Goal: Information Seeking & Learning: Learn about a topic

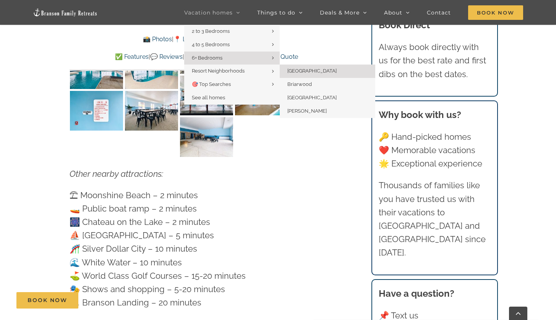
click at [296, 74] on link "[GEOGRAPHIC_DATA]" at bounding box center [328, 71] width 96 height 13
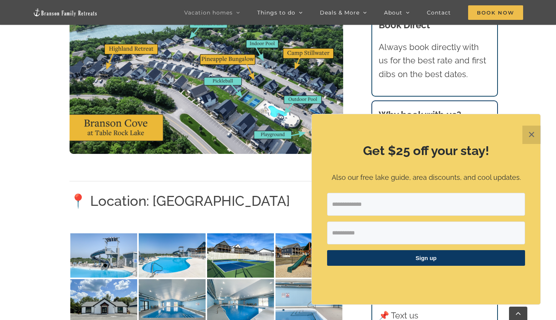
scroll to position [600, 0]
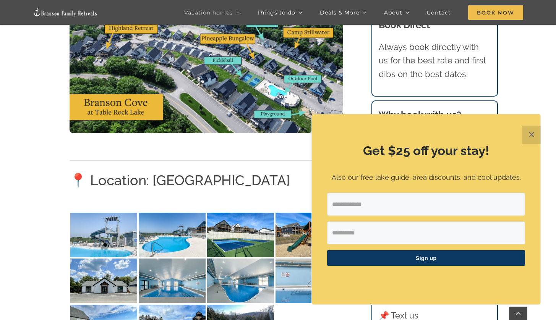
click at [530, 131] on button "✕" at bounding box center [531, 135] width 18 height 18
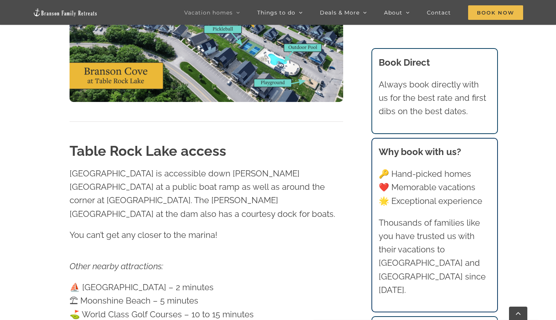
scroll to position [1168, 0]
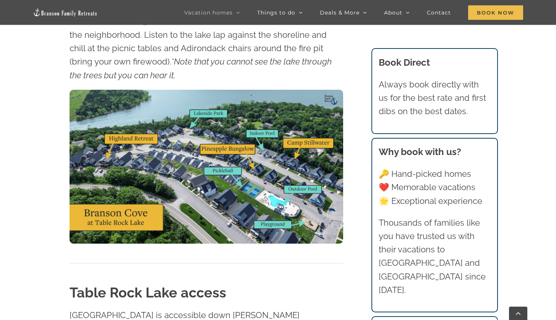
drag, startPoint x: 85, startPoint y: 210, endPoint x: 139, endPoint y: 219, distance: 54.1
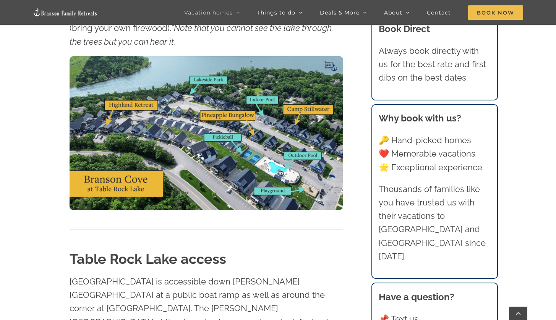
scroll to position [1227, 0]
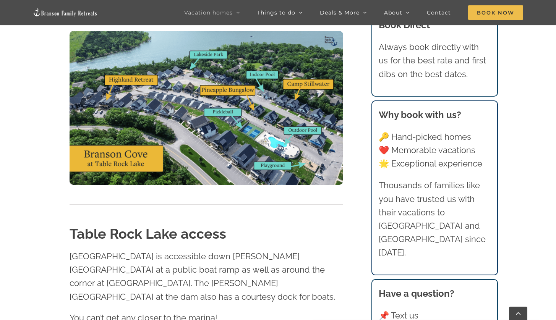
click at [124, 8] on div "Vacation homes 2 to 3 Bedrooms Mini Camp | 2 Bedrooms Mini Pearl | 2 Bedrooms M…" at bounding box center [277, 15] width 533 height 30
click at [188, 68] on img at bounding box center [207, 108] width 274 height 154
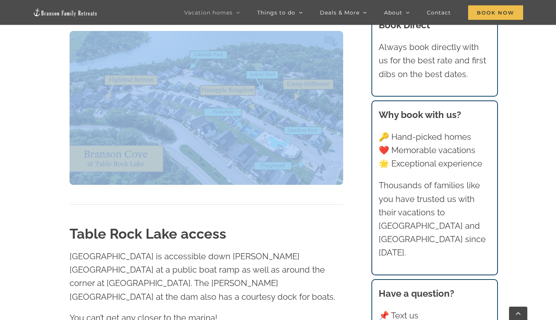
click at [188, 68] on img at bounding box center [207, 108] width 274 height 154
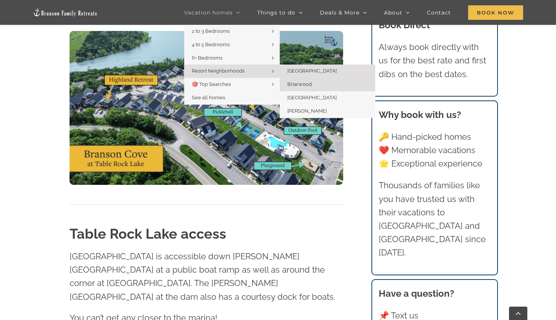
click at [296, 84] on span "Briarwood" at bounding box center [299, 84] width 24 height 6
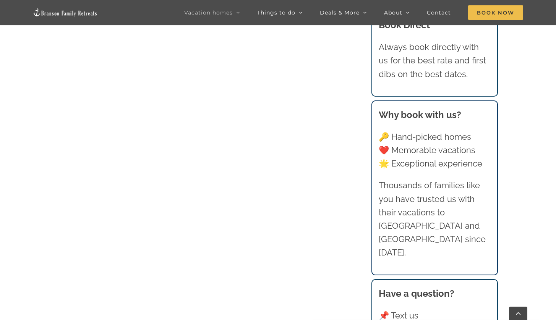
scroll to position [472, 0]
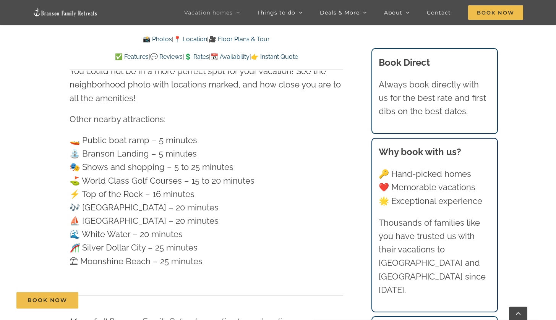
scroll to position [2141, 0]
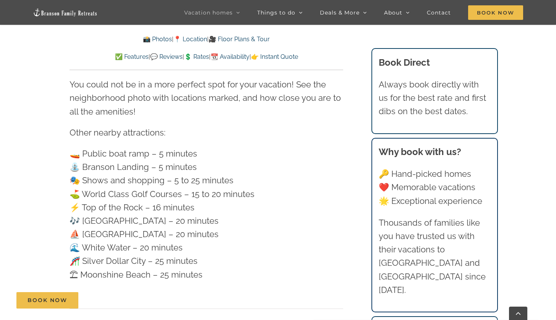
click at [82, 147] on p "🚤 Public boat ramp – 5 minutes ⛲️ Branson Landing – 5 minutes 🎭 Shows and shopp…" at bounding box center [207, 214] width 274 height 134
drag, startPoint x: 82, startPoint y: 122, endPoint x: 202, endPoint y: 118, distance: 119.6
click at [202, 147] on p "🚤 Public boat ramp – 5 minutes ⛲️ Branson Landing – 5 minutes 🎭 Shows and shopp…" at bounding box center [207, 214] width 274 height 134
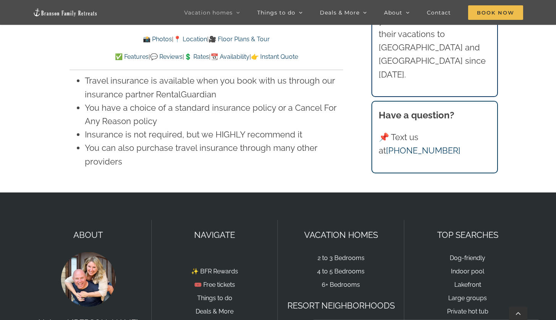
scroll to position [5216, 0]
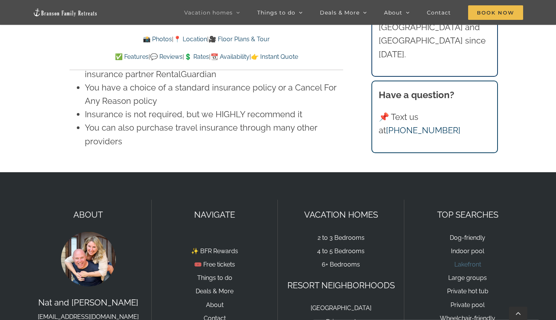
click at [471, 261] on link "Lakefront" at bounding box center [467, 264] width 27 height 7
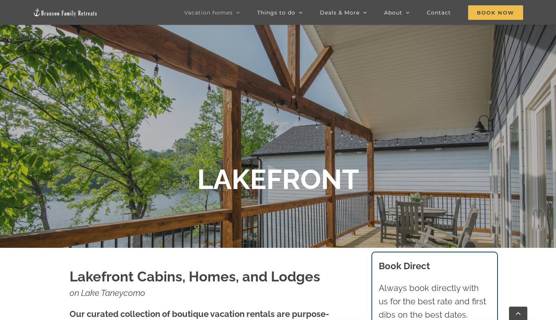
scroll to position [93, 0]
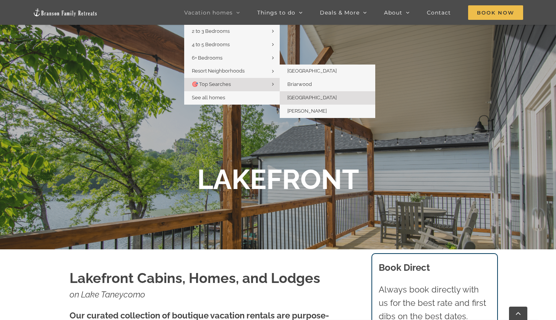
click at [322, 94] on link "[GEOGRAPHIC_DATA]" at bounding box center [328, 97] width 96 height 13
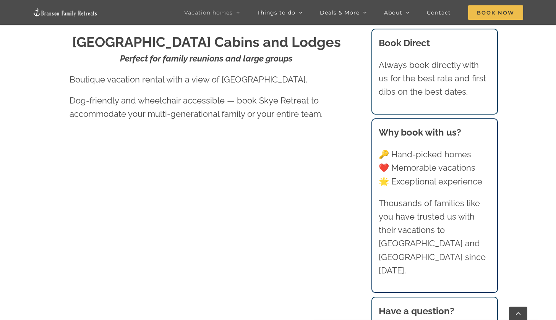
scroll to position [331, 0]
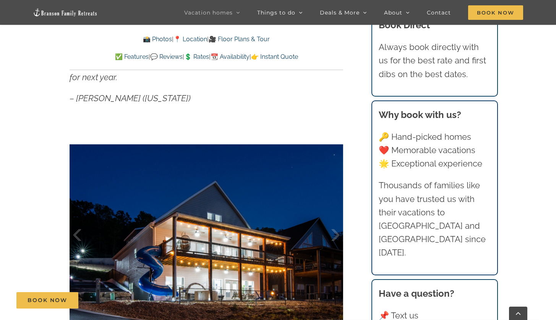
scroll to position [549, 0]
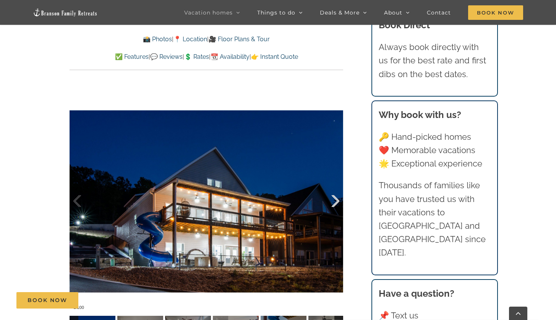
click at [336, 199] on div at bounding box center [328, 201] width 24 height 47
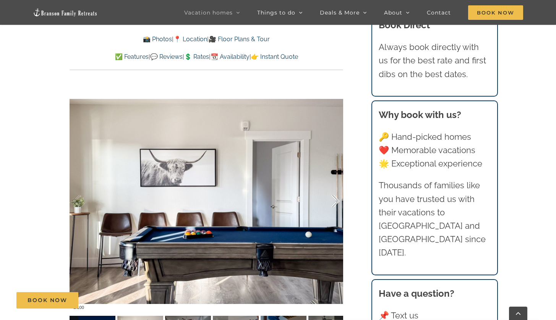
click at [336, 199] on div at bounding box center [328, 201] width 24 height 47
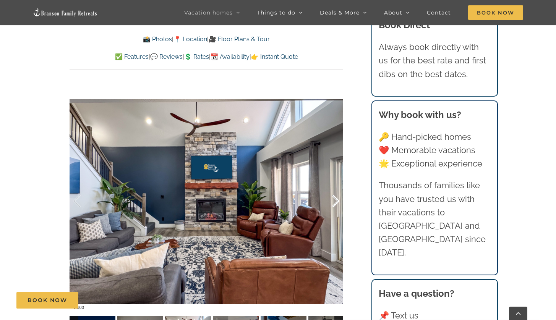
click at [336, 199] on div at bounding box center [328, 201] width 24 height 47
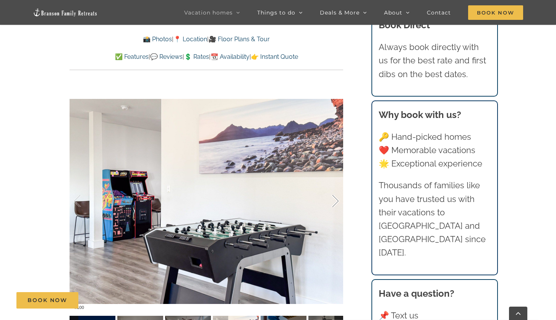
click at [336, 199] on div at bounding box center [328, 201] width 24 height 47
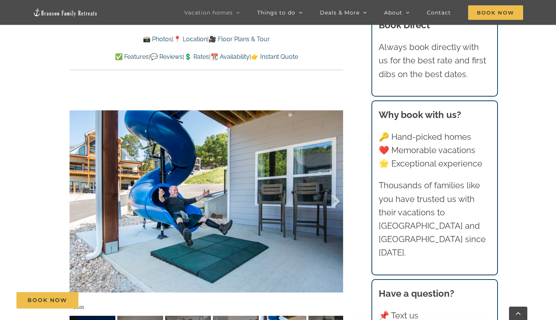
click at [336, 199] on div at bounding box center [328, 201] width 24 height 47
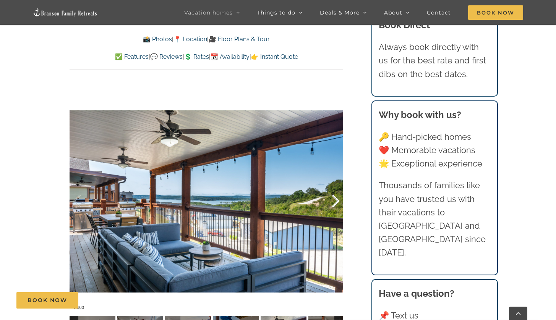
click at [336, 199] on div at bounding box center [328, 201] width 24 height 47
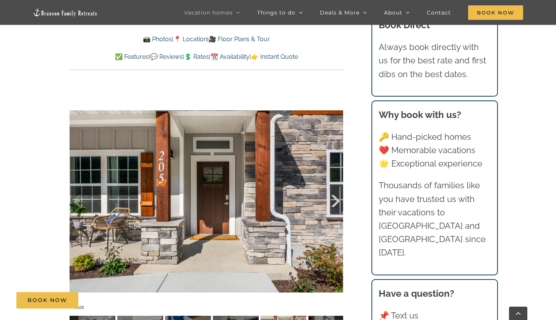
click at [336, 199] on div at bounding box center [328, 201] width 24 height 47
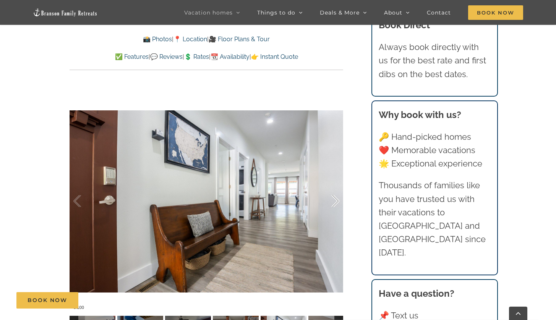
click at [336, 199] on div at bounding box center [328, 201] width 24 height 47
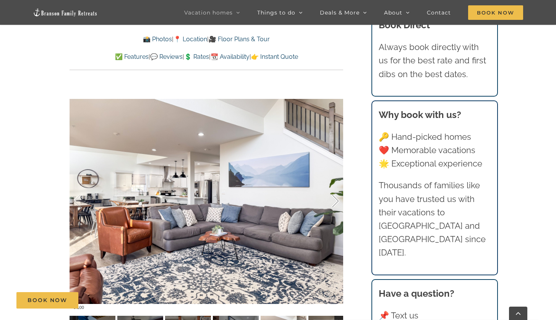
click at [336, 199] on div at bounding box center [328, 201] width 24 height 47
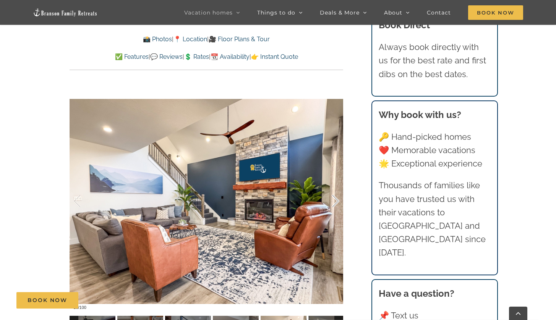
click at [336, 199] on div at bounding box center [328, 201] width 24 height 47
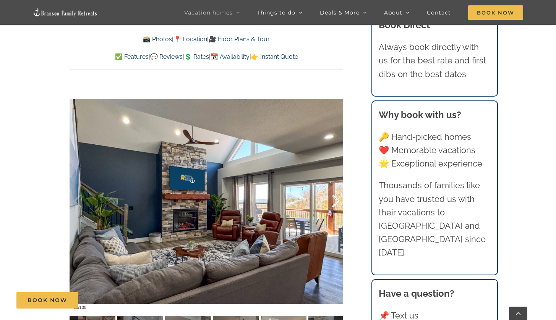
click at [336, 199] on div at bounding box center [328, 201] width 24 height 47
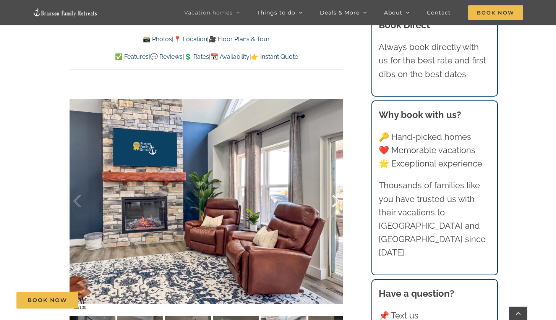
click at [336, 199] on div at bounding box center [328, 201] width 24 height 47
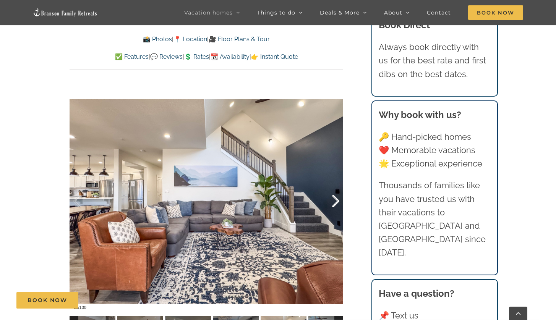
click at [336, 199] on div at bounding box center [328, 201] width 24 height 47
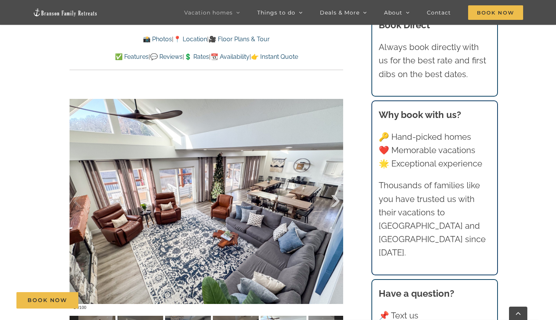
click at [336, 199] on div at bounding box center [328, 201] width 24 height 47
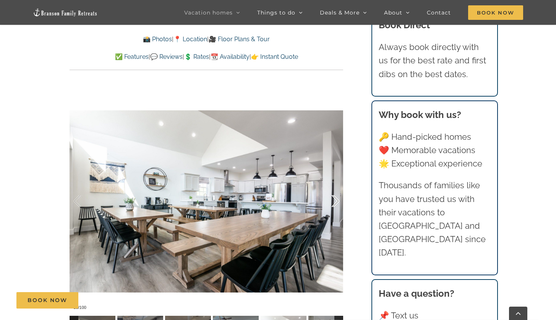
click at [336, 199] on div at bounding box center [328, 201] width 24 height 47
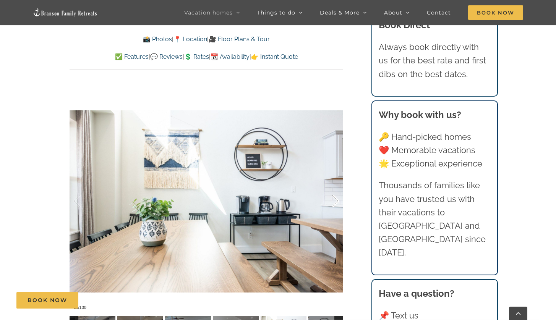
click at [336, 199] on div at bounding box center [328, 201] width 24 height 47
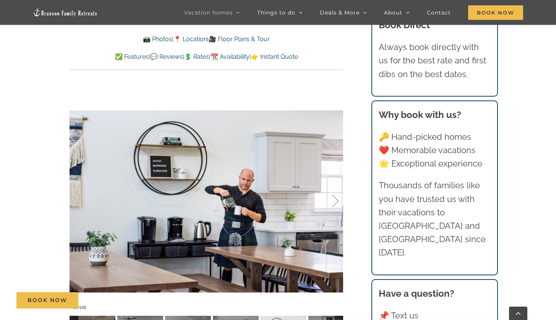
click at [336, 199] on div at bounding box center [328, 201] width 24 height 47
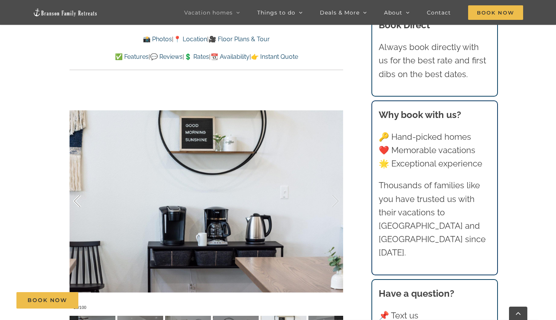
click at [76, 199] on div at bounding box center [85, 201] width 24 height 47
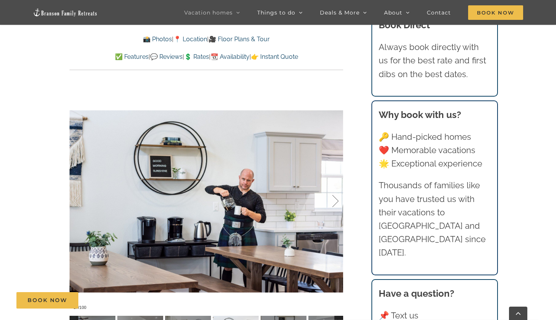
click at [330, 203] on div at bounding box center [328, 201] width 24 height 47
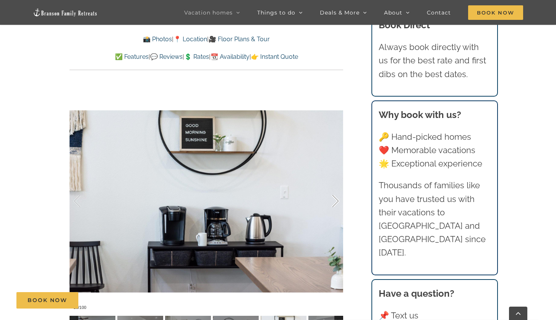
click at [330, 203] on div at bounding box center [328, 201] width 24 height 47
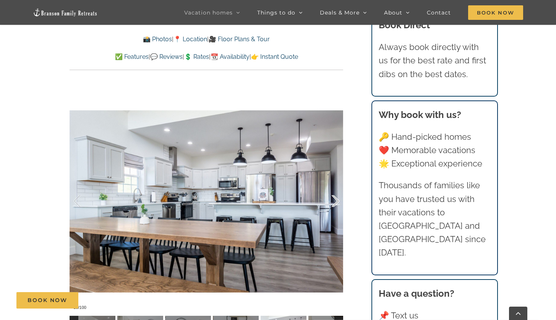
click at [330, 203] on div at bounding box center [328, 201] width 24 height 47
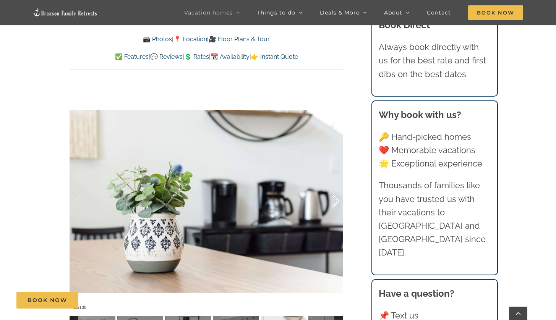
click at [330, 202] on div at bounding box center [328, 201] width 24 height 47
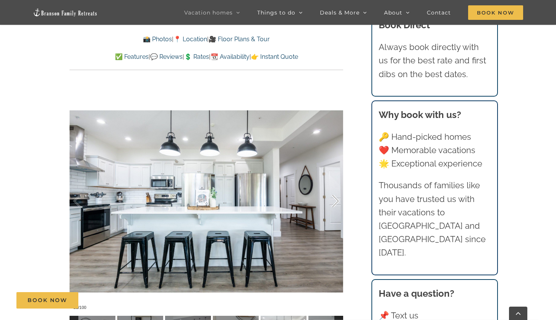
click at [330, 202] on div at bounding box center [328, 201] width 24 height 47
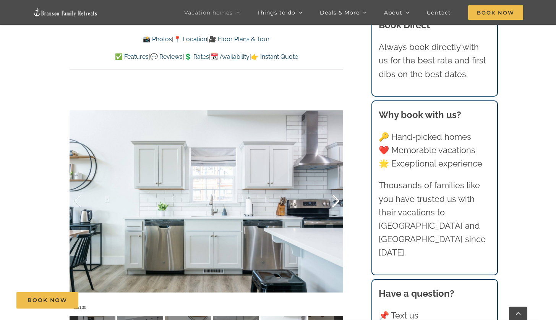
click at [330, 202] on div at bounding box center [328, 201] width 24 height 47
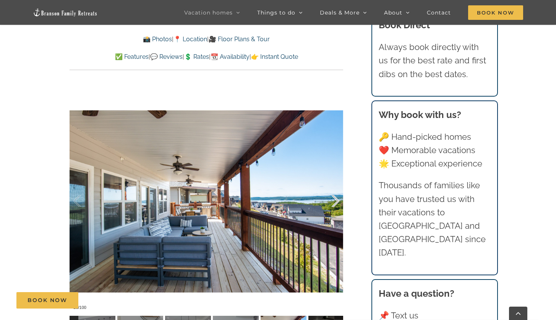
click at [330, 202] on div at bounding box center [328, 201] width 24 height 47
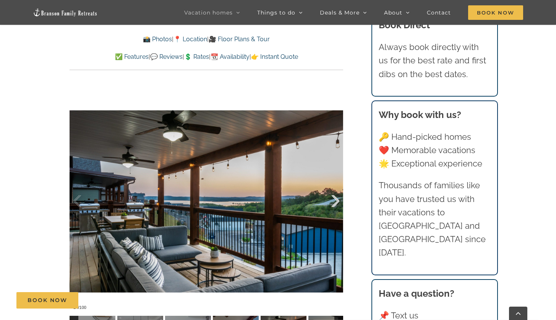
click at [330, 202] on div at bounding box center [328, 201] width 24 height 47
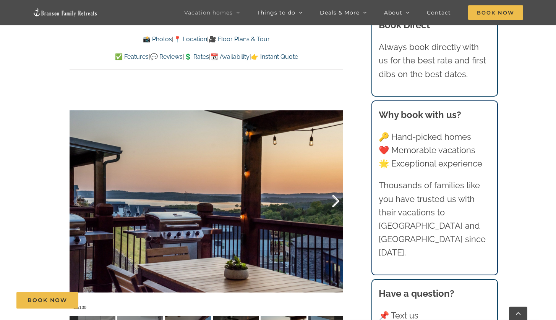
click at [330, 202] on div at bounding box center [328, 201] width 24 height 47
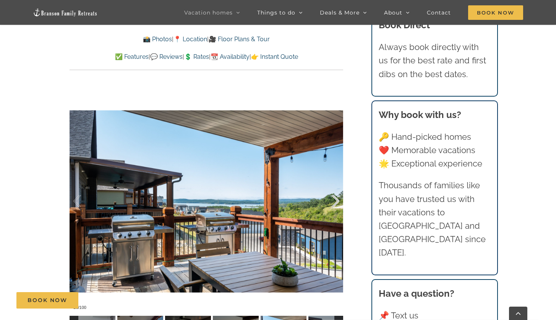
click at [330, 202] on div at bounding box center [328, 201] width 24 height 47
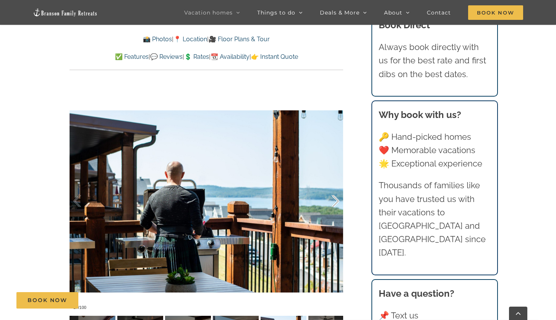
click at [330, 202] on div at bounding box center [328, 201] width 24 height 47
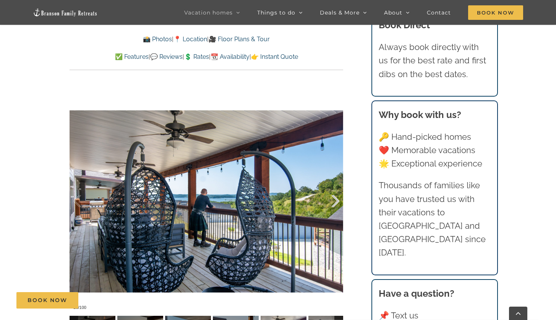
click at [330, 202] on div at bounding box center [328, 201] width 24 height 47
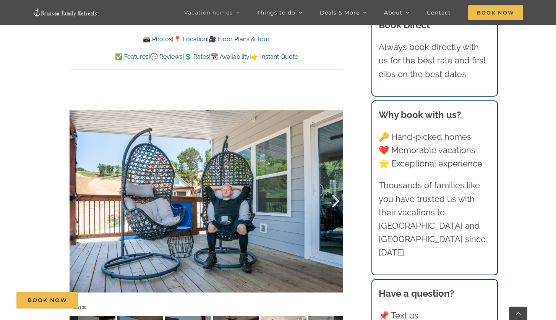
click at [330, 202] on div at bounding box center [328, 201] width 24 height 47
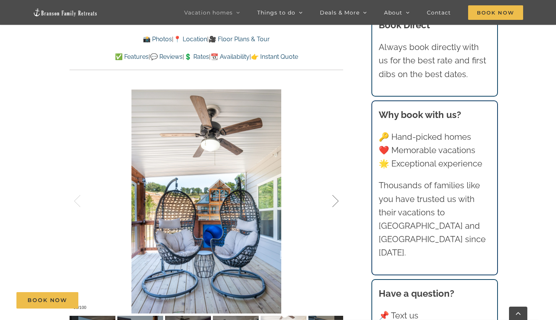
click at [330, 202] on div at bounding box center [328, 201] width 24 height 47
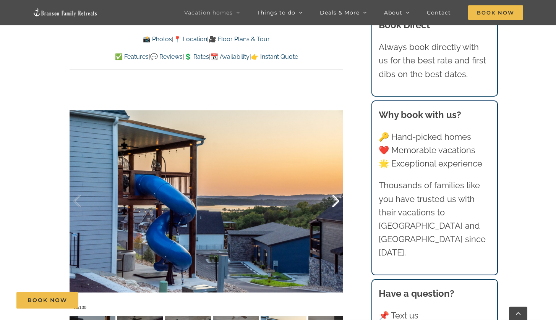
click at [330, 202] on div at bounding box center [328, 201] width 24 height 47
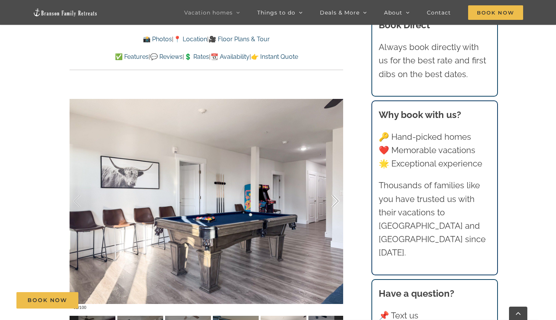
click at [330, 202] on div at bounding box center [328, 201] width 24 height 47
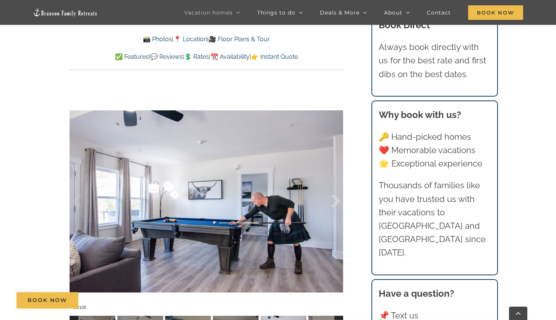
click at [330, 202] on div at bounding box center [328, 201] width 24 height 47
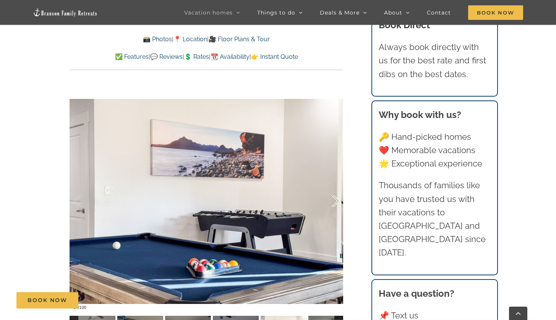
click at [330, 202] on div at bounding box center [328, 201] width 24 height 47
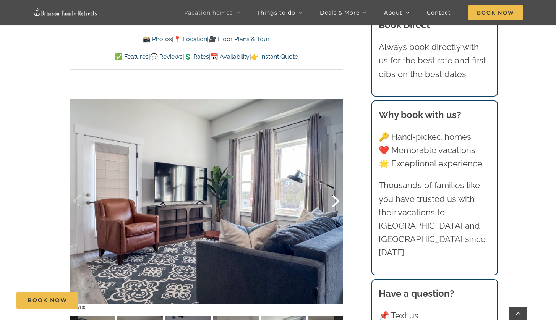
click at [330, 202] on div at bounding box center [328, 201] width 24 height 47
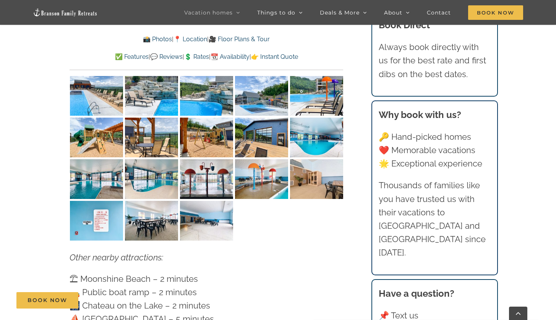
scroll to position [2143, 0]
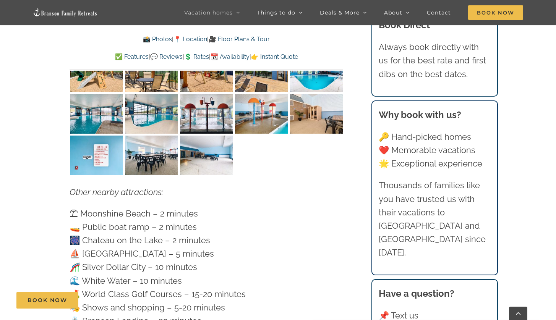
drag, startPoint x: 81, startPoint y: 168, endPoint x: 208, endPoint y: 198, distance: 130.3
click at [208, 207] on p "⛱ Moonshine Beach – 2 minutes 🚤 Public boat ramp – 2 minutes 🎆 Chateau on the L…" at bounding box center [207, 267] width 274 height 121
drag, startPoint x: 81, startPoint y: 197, endPoint x: 160, endPoint y: 198, distance: 79.1
click at [160, 207] on p "⛱ Moonshine Beach – 2 minutes 🚤 Public boat ramp – 2 minutes 🎆 Chateau on the L…" at bounding box center [207, 267] width 274 height 121
copy p "hateau on the Lake"
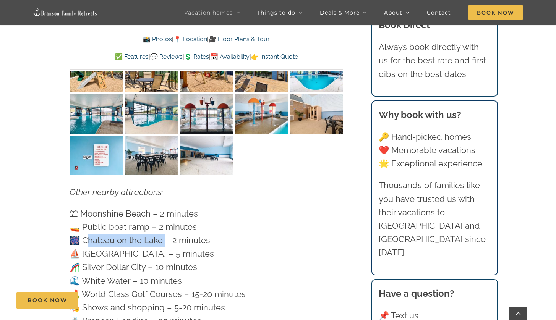
scroll to position [2234, 0]
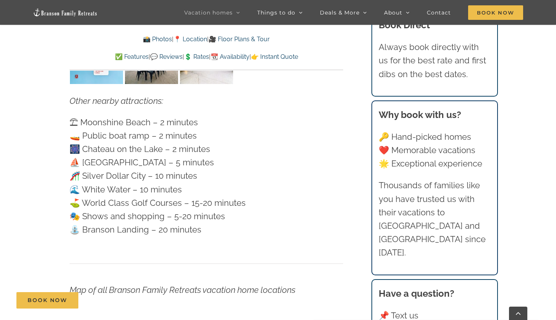
click at [81, 130] on p "⛱ Moonshine Beach – 2 minutes 🚤 Public boat ramp – 2 minutes 🎆 Chateau on the L…" at bounding box center [207, 176] width 274 height 121
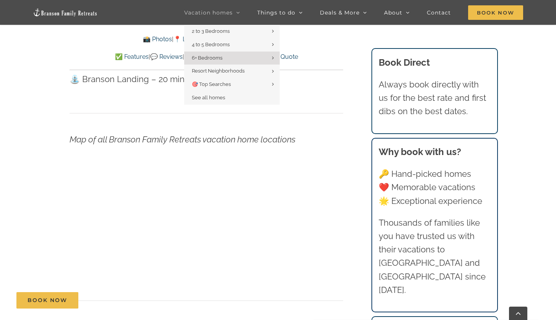
scroll to position [2269, 0]
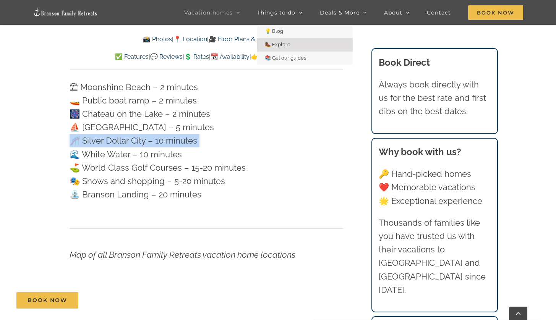
click at [281, 45] on span "🥾 Explore" at bounding box center [278, 45] width 26 height 6
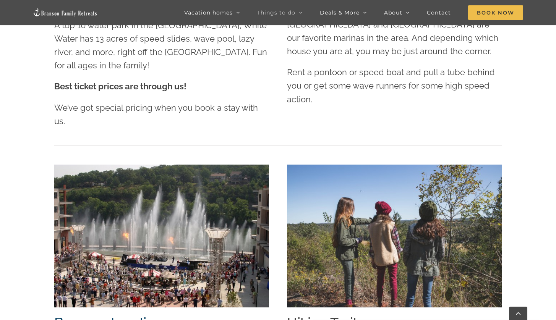
scroll to position [1501, 0]
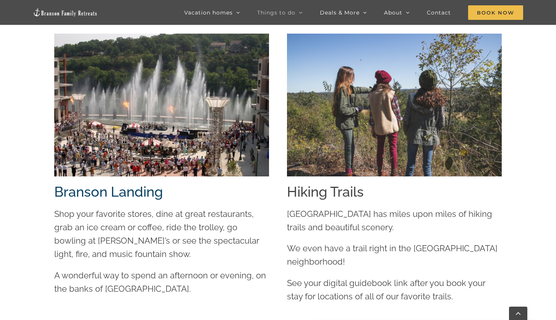
click at [366, 135] on img at bounding box center [394, 105] width 215 height 143
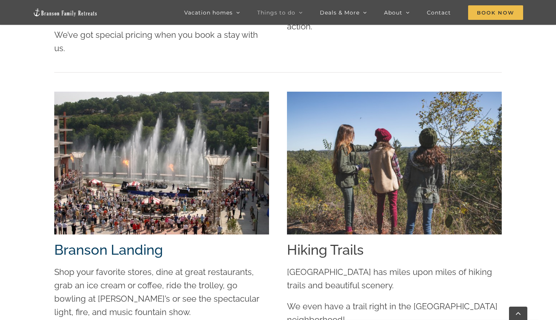
scroll to position [1538, 0]
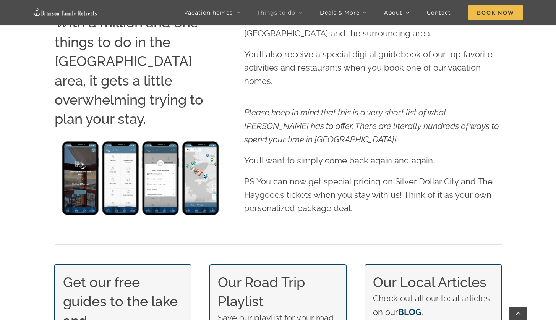
scroll to position [360, 0]
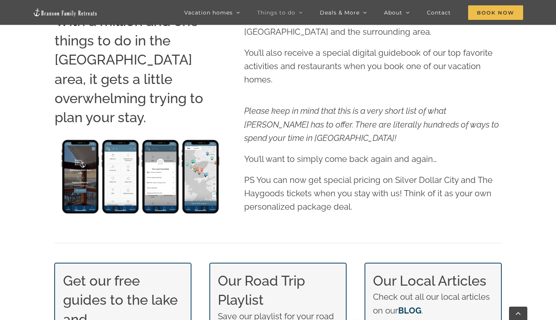
click at [161, 161] on img at bounding box center [141, 177] width 172 height 79
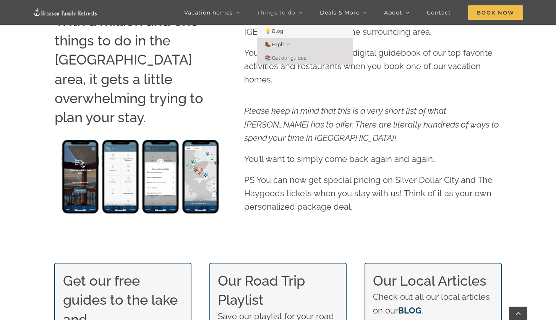
click at [281, 57] on span "📚 Get our guides" at bounding box center [285, 58] width 41 height 6
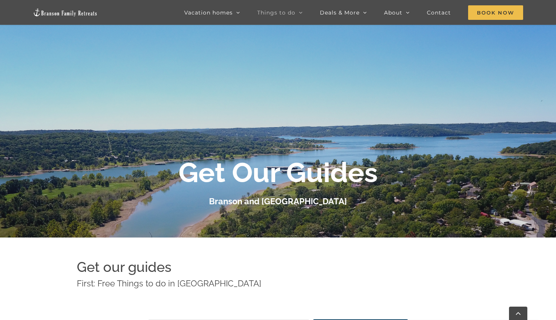
scroll to position [249, 0]
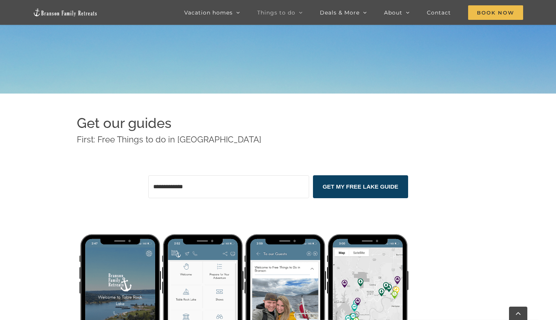
click at [226, 188] on input "Email Address" at bounding box center [228, 186] width 161 height 23
type input "*"
type input "**********"
click at [360, 187] on span "GET MY FREE LAKE GUIDE" at bounding box center [360, 187] width 95 height 16
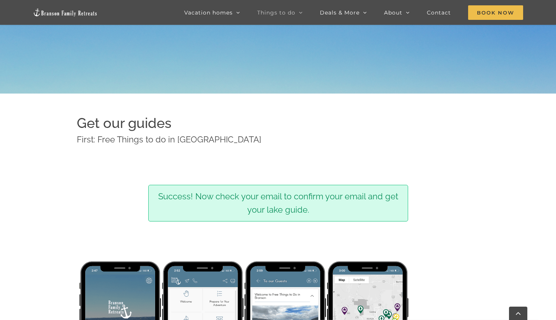
click at [241, 70] on div at bounding box center [278, 182] width 556 height 320
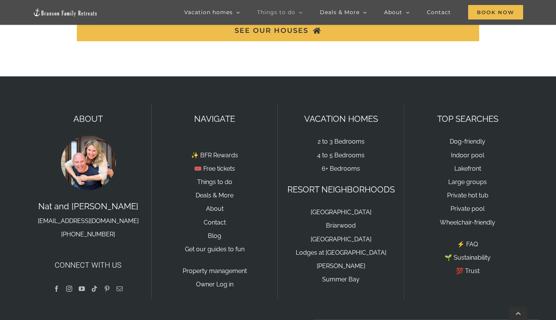
scroll to position [771, 0]
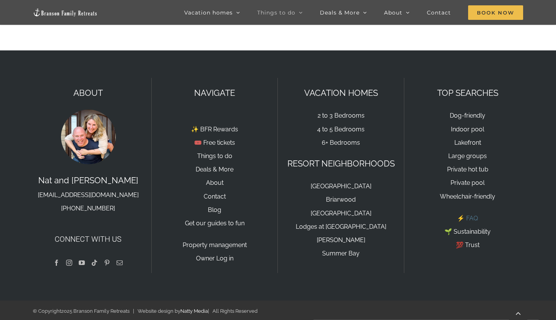
click at [473, 219] on link "⚡️ FAQ" at bounding box center [467, 218] width 21 height 7
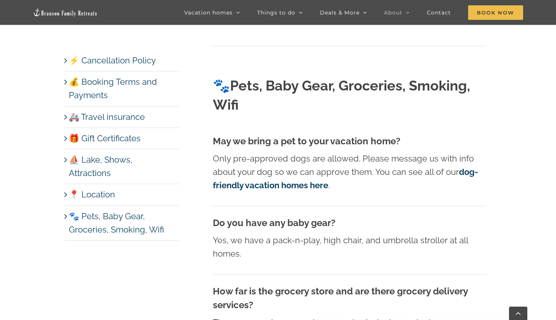
scroll to position [3708, 0]
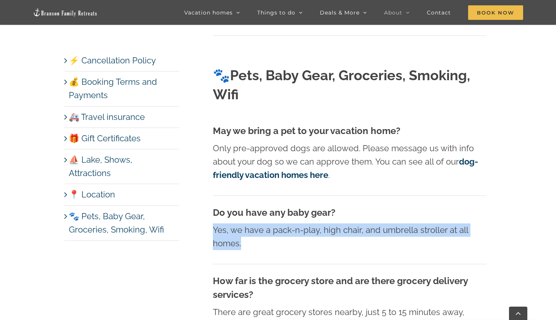
drag, startPoint x: 213, startPoint y: 168, endPoint x: 243, endPoint y: 180, distance: 32.5
click at [243, 223] on p "Yes, we have a pack-n-play, high chair, and umbrella stroller at all homes." at bounding box center [350, 236] width 274 height 27
copy p "Yes, we have a pack-n-play, high chair, and umbrella stroller at all homes."
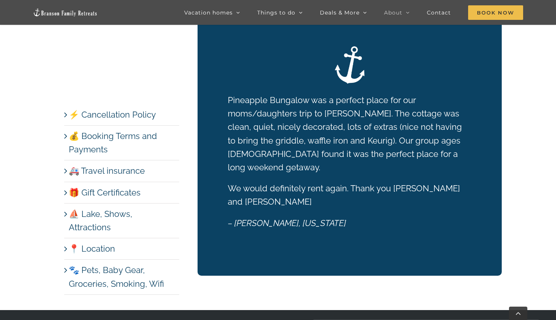
scroll to position [4298, 0]
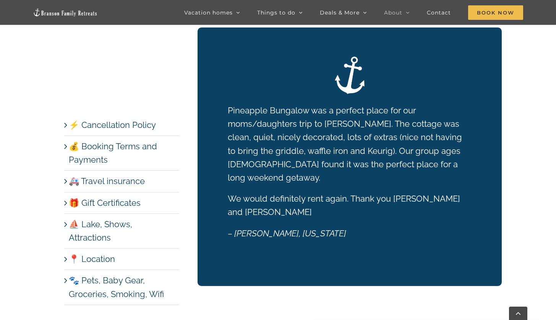
click at [120, 198] on link "🎁 Gift Certificates" at bounding box center [105, 203] width 72 height 10
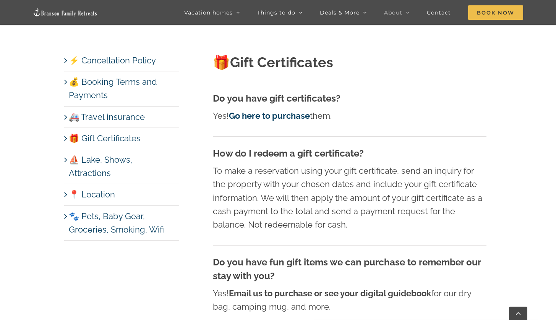
click at [119, 211] on link "🐾 Pets, Baby Gear, Groceries, Smoking, Wifi" at bounding box center [116, 222] width 95 height 23
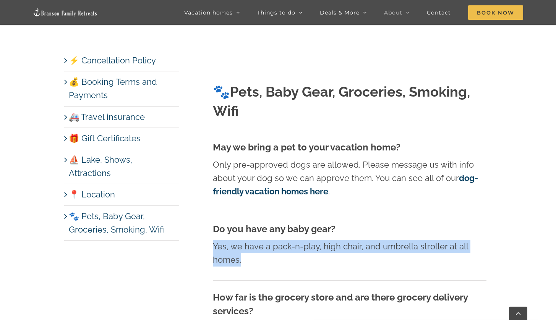
click at [308, 240] on p "Yes, we have a pack-n-play, high chair, and umbrella stroller at all homes." at bounding box center [350, 253] width 274 height 27
drag, startPoint x: 271, startPoint y: 186, endPoint x: 276, endPoint y: 198, distance: 12.7
click at [276, 240] on p "Yes, we have a pack-n-play, high chair, and umbrella stroller at all homes." at bounding box center [350, 253] width 274 height 27
copy p "pack-n-play, high chair, and umbrella stroller at all homes."
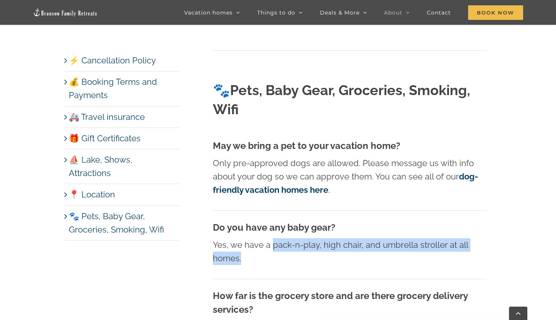
click at [105, 211] on link "🐾 Pets, Baby Gear, Groceries, Smoking, Wifi" at bounding box center [116, 222] width 95 height 23
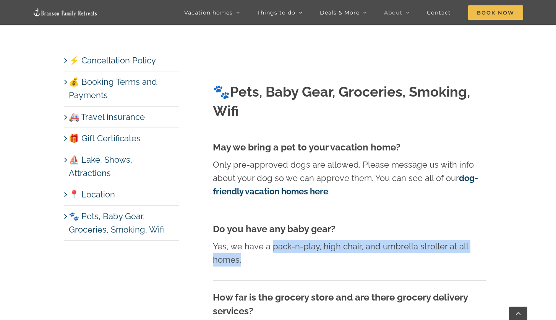
click at [89, 211] on link "🐾 Pets, Baby Gear, Groceries, Smoking, Wifi" at bounding box center [116, 222] width 95 height 23
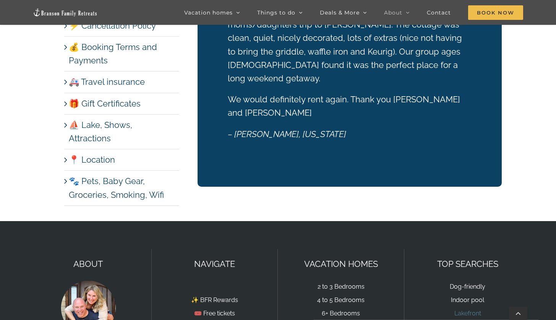
scroll to position [4399, 0]
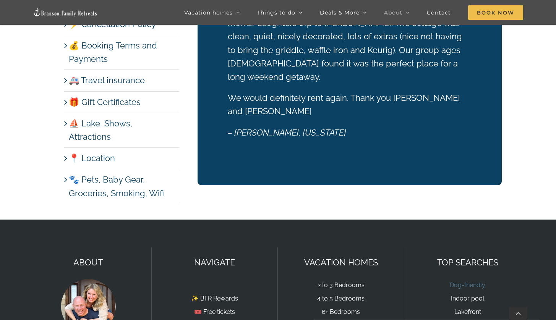
click at [471, 282] on link "Dog-friendly" at bounding box center [468, 285] width 36 height 7
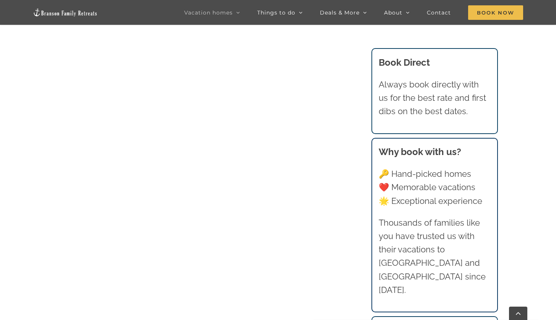
scroll to position [425, 0]
click at [157, 28] on div "Vacation homes 2 to 3 Bedrooms Mini Camp | 2 Bedrooms Mini Pearl | 2 Bedrooms M…" at bounding box center [277, 15] width 533 height 30
click at [180, 28] on div "Vacation homes 2 to 3 Bedrooms Mini Camp | 2 Bedrooms Mini Pearl | 2 Bedrooms M…" at bounding box center [277, 15] width 533 height 30
click at [186, 28] on div "Vacation homes 2 to 3 Bedrooms Mini Camp | 2 Bedrooms Mini Pearl | 2 Bedrooms M…" at bounding box center [277, 15] width 533 height 30
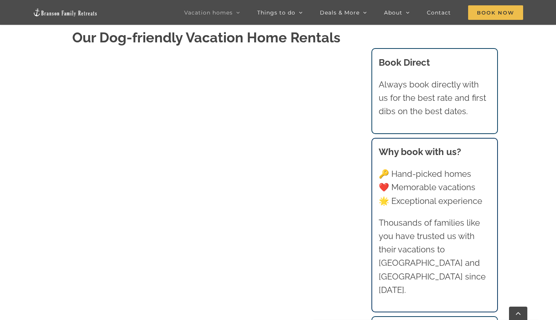
scroll to position [385, 0]
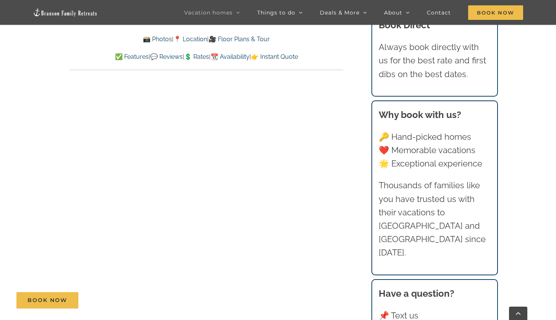
scroll to position [4444, 0]
click at [243, 294] on div "Book Now" at bounding box center [283, 300] width 534 height 16
click at [240, 298] on div "Book Now" at bounding box center [283, 300] width 534 height 16
click at [241, 301] on div "Book Now" at bounding box center [283, 300] width 534 height 16
click at [219, 296] on div "Book Now" at bounding box center [283, 300] width 534 height 16
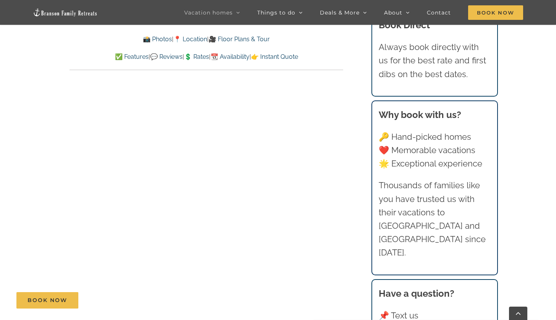
click at [219, 296] on div "Book Now" at bounding box center [283, 300] width 534 height 16
click at [206, 297] on div "Book Now" at bounding box center [283, 300] width 534 height 16
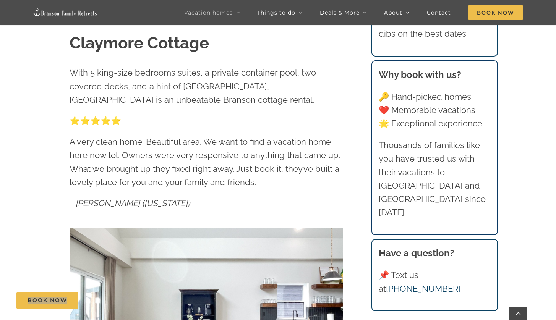
scroll to position [0, 0]
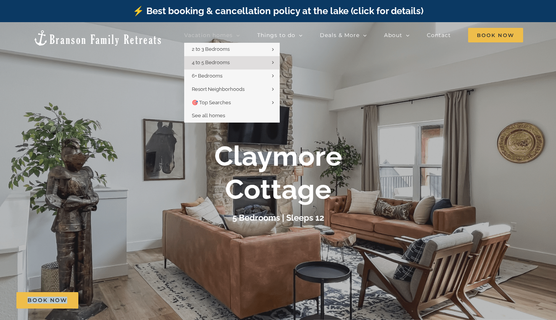
click at [216, 38] on span "Vacation homes" at bounding box center [208, 34] width 49 height 5
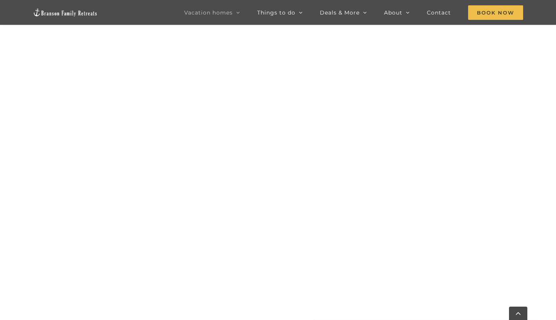
scroll to position [455, 0]
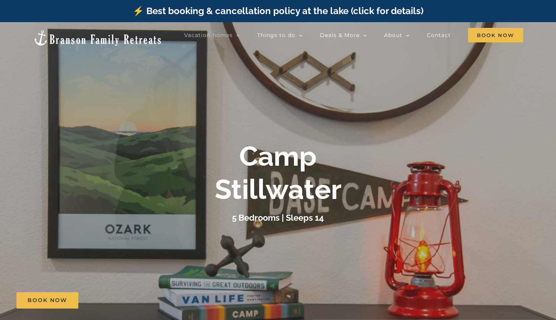
drag, startPoint x: 549, startPoint y: 68, endPoint x: 550, endPoint y: 84, distance: 16.1
click at [550, 84] on div at bounding box center [278, 182] width 556 height 320
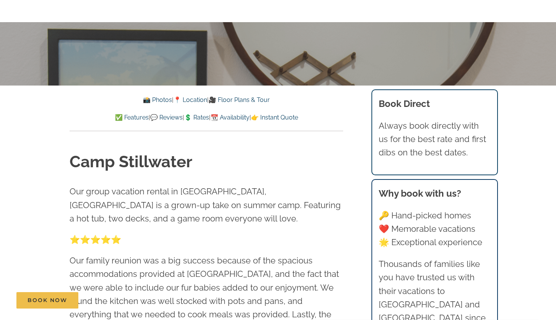
scroll to position [359, 0]
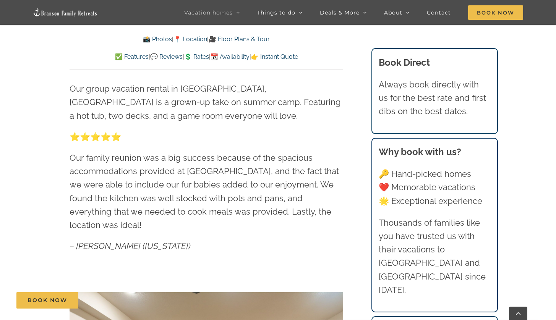
click at [186, 40] on link "📍 Location" at bounding box center [190, 39] width 34 height 7
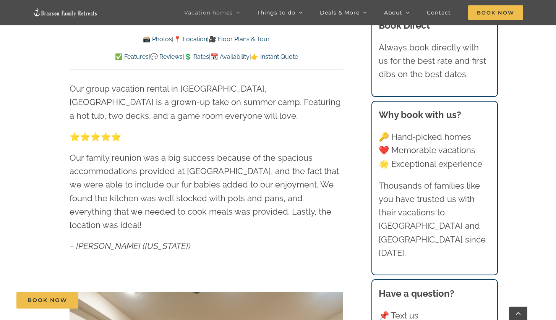
scroll to position [1732, 0]
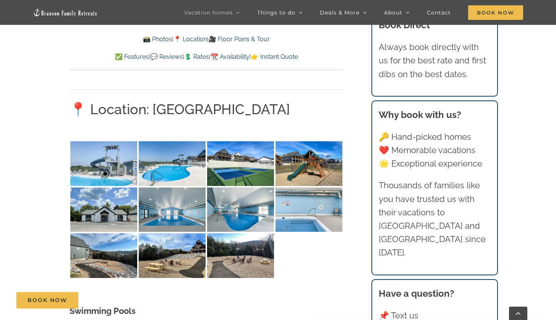
click at [186, 37] on link "📍 Location" at bounding box center [190, 39] width 34 height 7
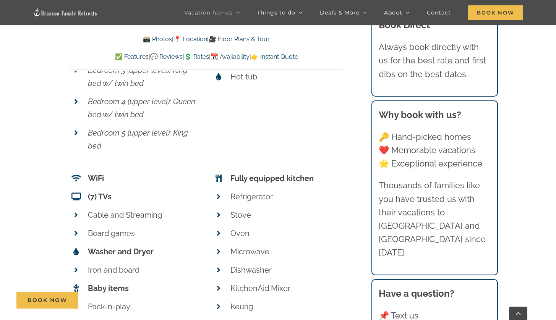
scroll to position [3641, 0]
